Goal: Task Accomplishment & Management: Complete application form

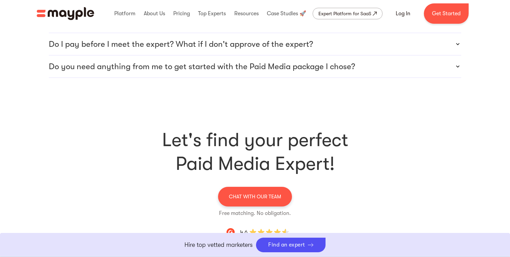
scroll to position [2031, 0]
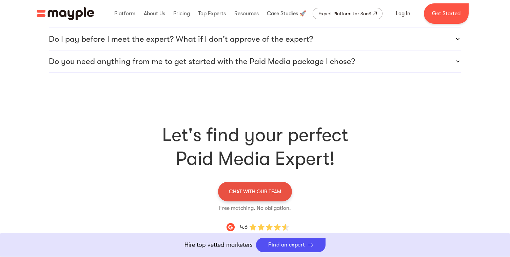
click at [269, 187] on p "CHAT WITH OUR TEAM" at bounding box center [255, 191] width 52 height 9
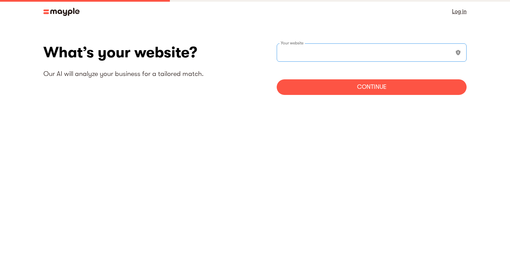
click at [332, 52] on input "websiteStep" at bounding box center [371, 52] width 190 height 18
paste input "https://www.amazon.co.uk/stores/ProHealth/page/1CAB1478-3D7B-4277-95D5-F8EB455B…"
type input "https://www.amazon.co.uk/stores/ProHealth/page/1CAB1478-3D7B-4277-95D5-F8EB455B…"
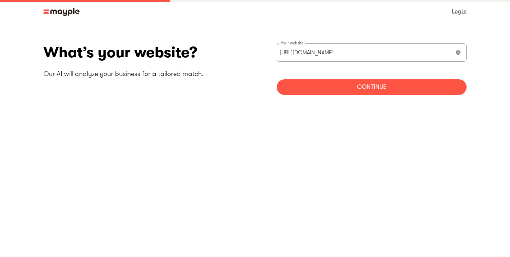
click at [369, 88] on div "Continue" at bounding box center [371, 87] width 190 height 16
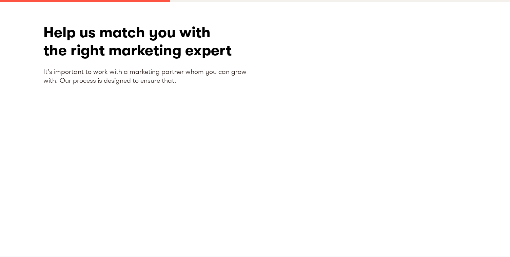
scroll to position [24, 0]
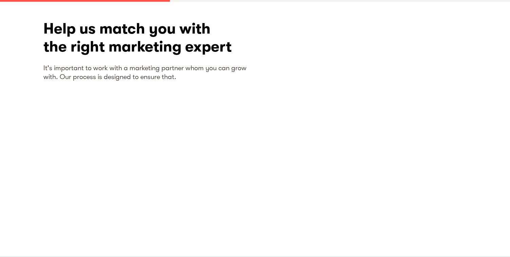
click at [473, 101] on section "What’s your website? Our AI will analyze your business for a tailored match. ht…" at bounding box center [255, 133] width 510 height 268
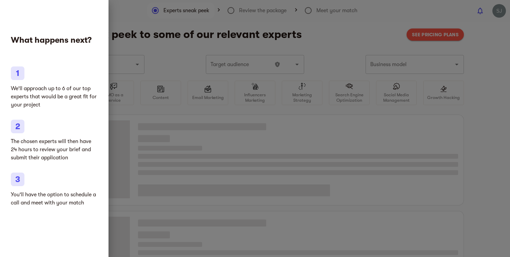
type input "Vitamins & supplements"
